Goal: Find specific page/section: Find specific page/section

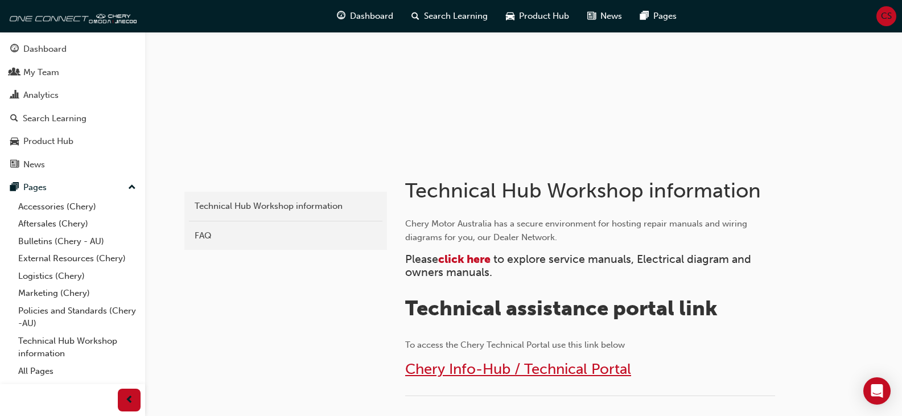
scroll to position [114, 0]
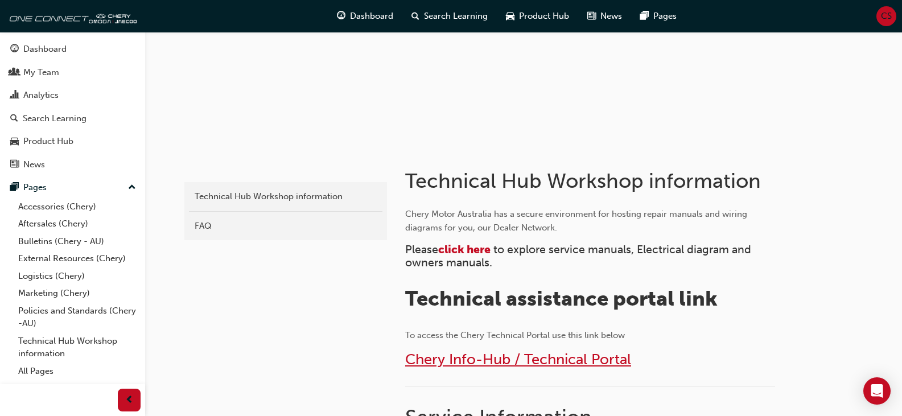
click at [535, 359] on span "Chery Info-Hub / Technical Portal" at bounding box center [518, 360] width 226 height 18
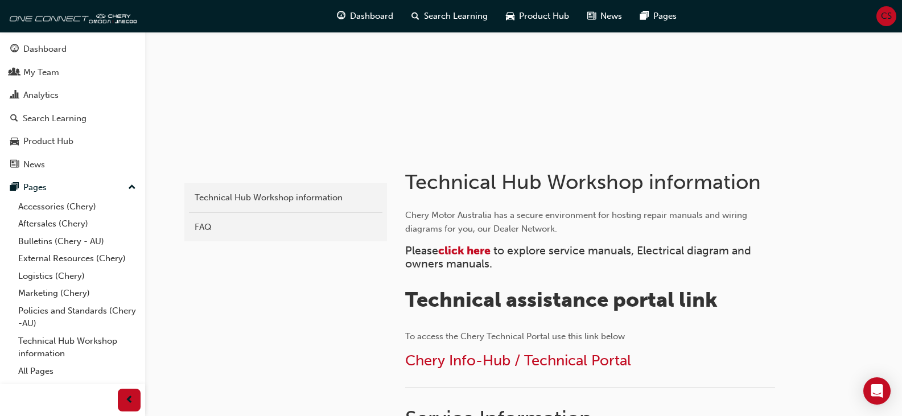
scroll to position [114, 0]
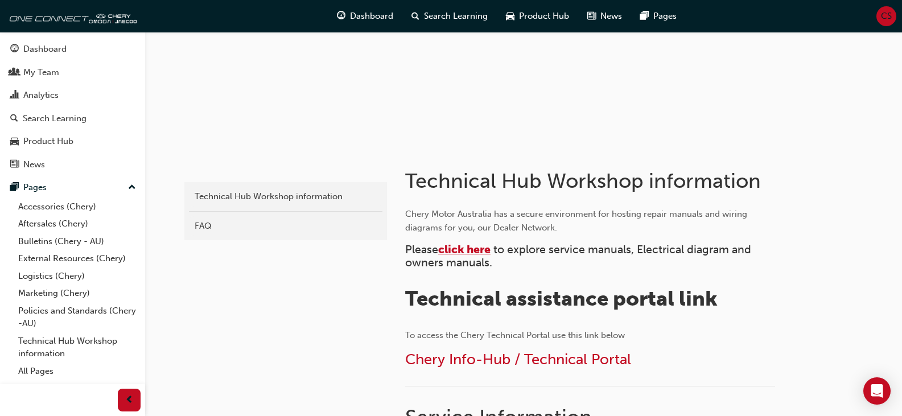
click at [453, 249] on span "click here" at bounding box center [464, 249] width 52 height 13
